Goal: Download file/media

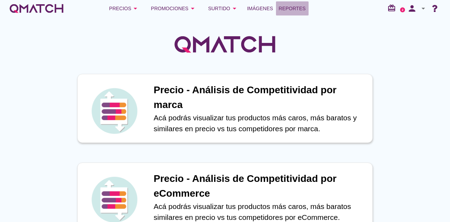
click at [291, 7] on span "Reportes" at bounding box center [292, 8] width 27 height 8
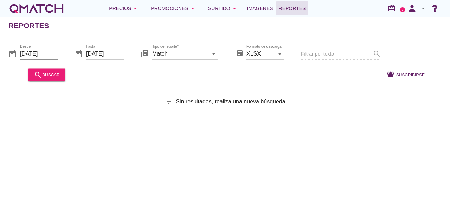
click at [45, 52] on input "[DATE]" at bounding box center [39, 53] width 38 height 11
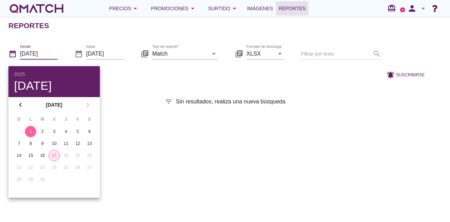
click at [58, 156] on div "17" at bounding box center [54, 155] width 11 height 6
type input "[DATE]"
click at [146, 111] on div "Reportes date_range Desde [DATE] date_range hasta [DATE] library_books Tipo de …" at bounding box center [225, 119] width 450 height 205
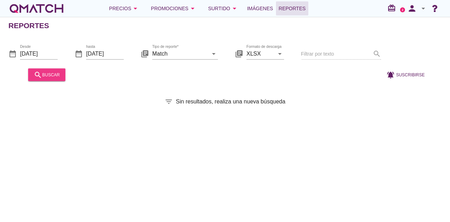
click at [47, 78] on div "search buscar" at bounding box center [47, 74] width 26 height 8
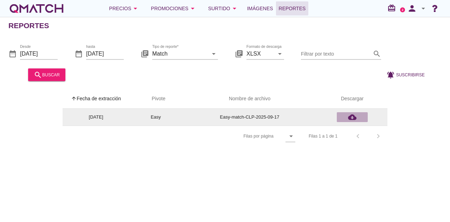
click at [353, 117] on icon "cloud_download" at bounding box center [352, 117] width 8 height 8
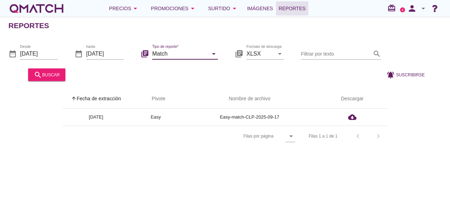
click at [200, 50] on input "Match" at bounding box center [180, 53] width 56 height 11
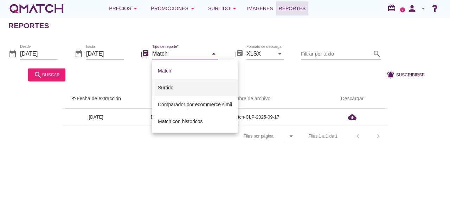
click at [185, 86] on div "Surtido" at bounding box center [195, 87] width 74 height 8
type input "Surtido"
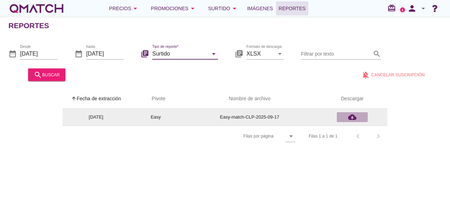
click at [350, 118] on icon "cloud_download" at bounding box center [352, 117] width 8 height 8
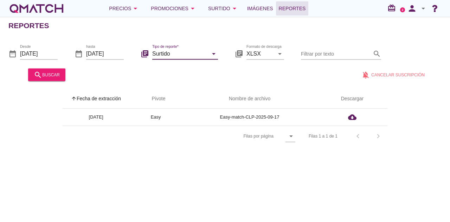
click at [179, 55] on input "Surtido" at bounding box center [180, 53] width 56 height 11
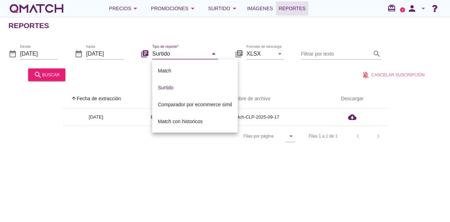
click at [311, 88] on div "arrow_upward Fecha de extracción arrow_upward Pivote Nombre de archivo Descarga…" at bounding box center [225, 114] width 450 height 66
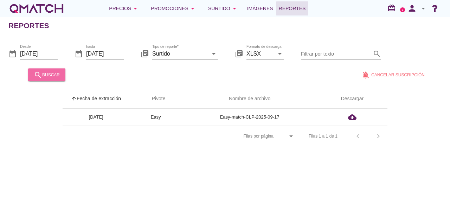
click at [49, 77] on div "search buscar" at bounding box center [47, 74] width 26 height 8
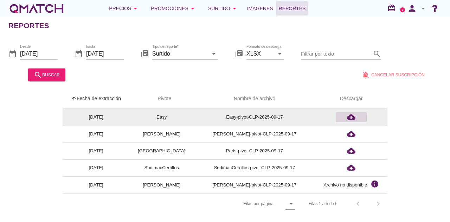
click at [350, 115] on icon "cloud_download" at bounding box center [351, 117] width 8 height 8
